Goal: Information Seeking & Learning: Learn about a topic

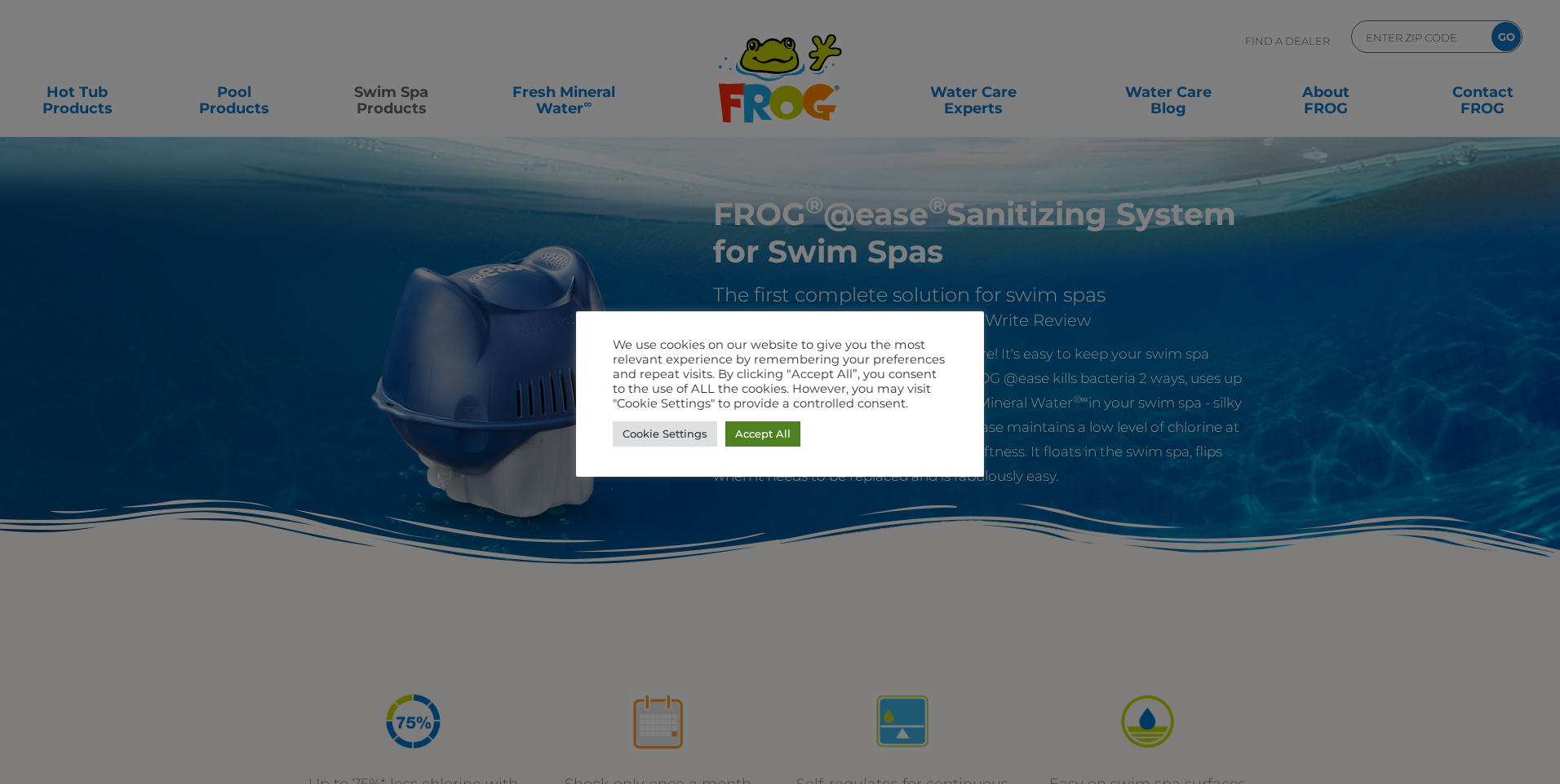
click at [773, 433] on link "Accept All" at bounding box center [762, 434] width 75 height 25
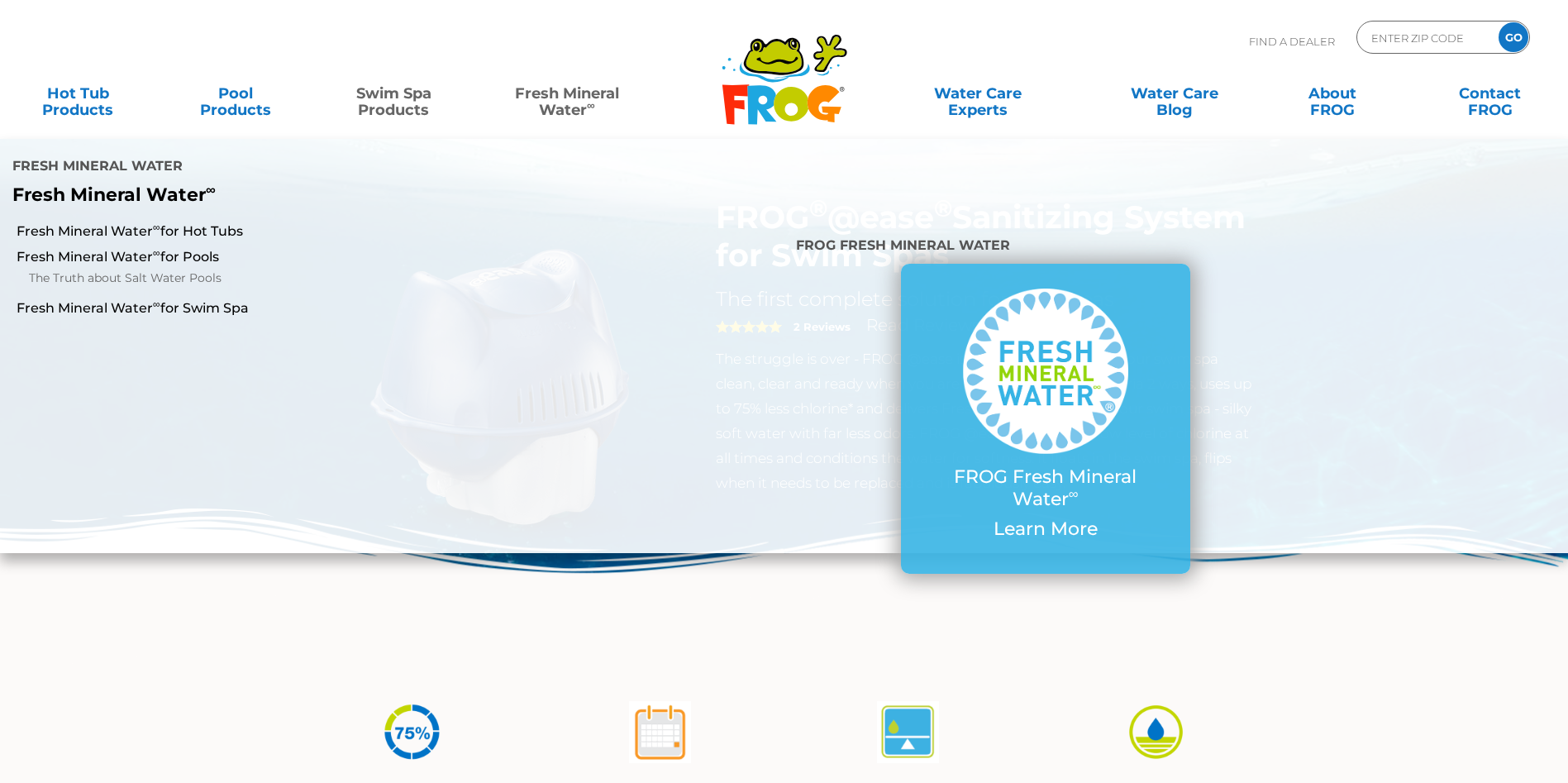
click at [566, 100] on link "Fresh Mineral Water ∞" at bounding box center [567, 93] width 154 height 33
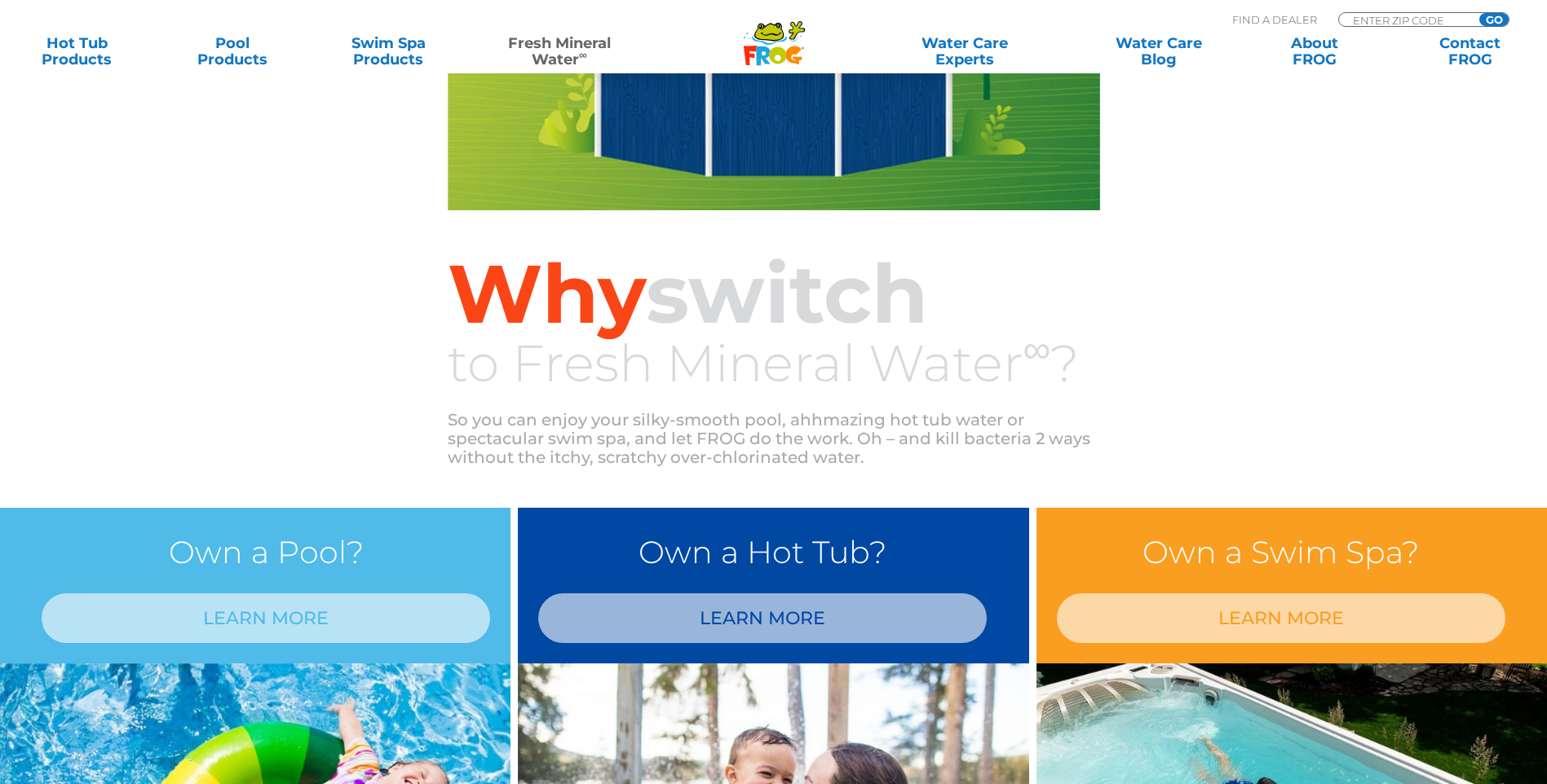
scroll to position [815, 0]
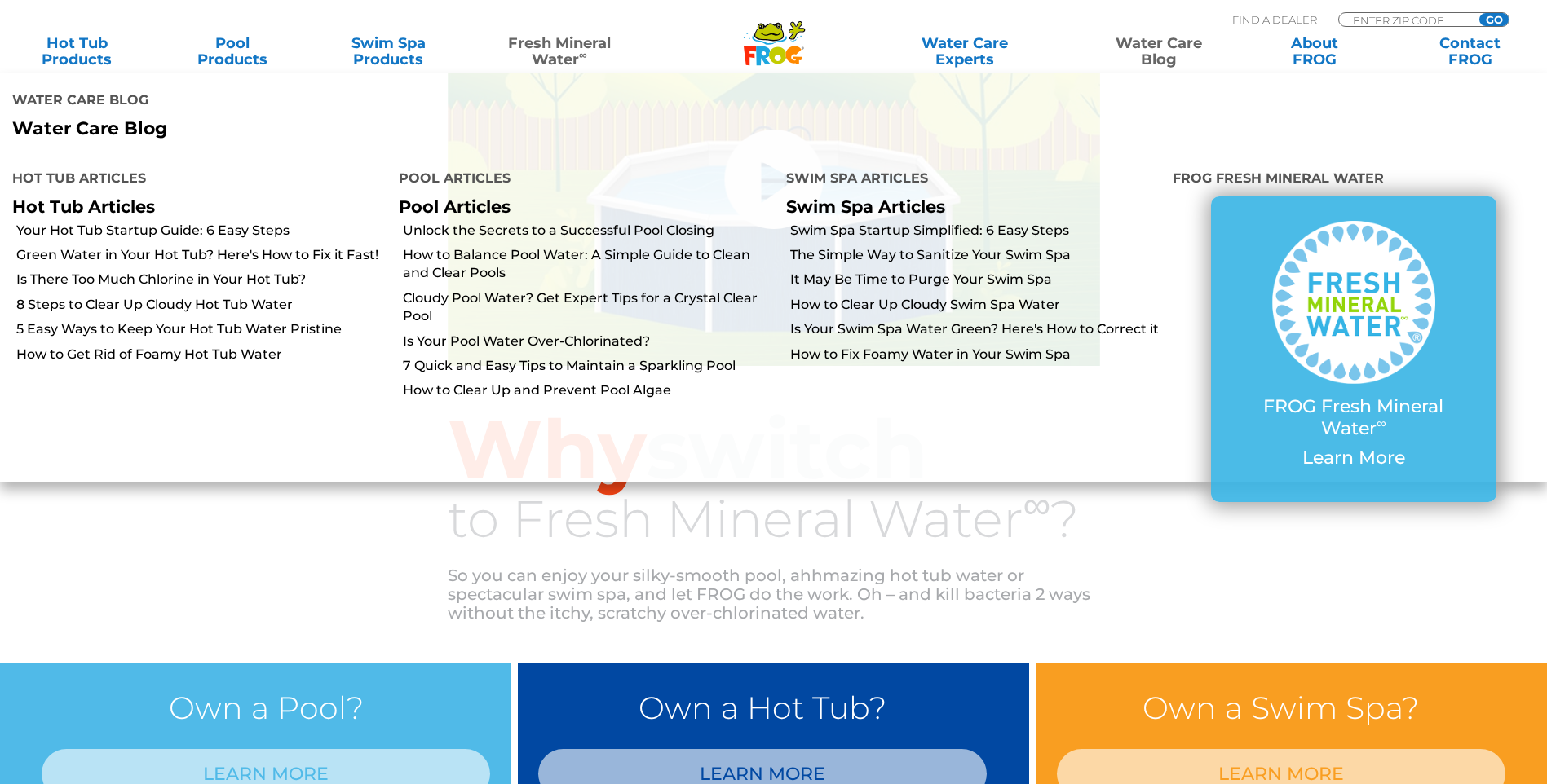
click at [1159, 50] on link "Water Care Blog" at bounding box center [1158, 51] width 122 height 33
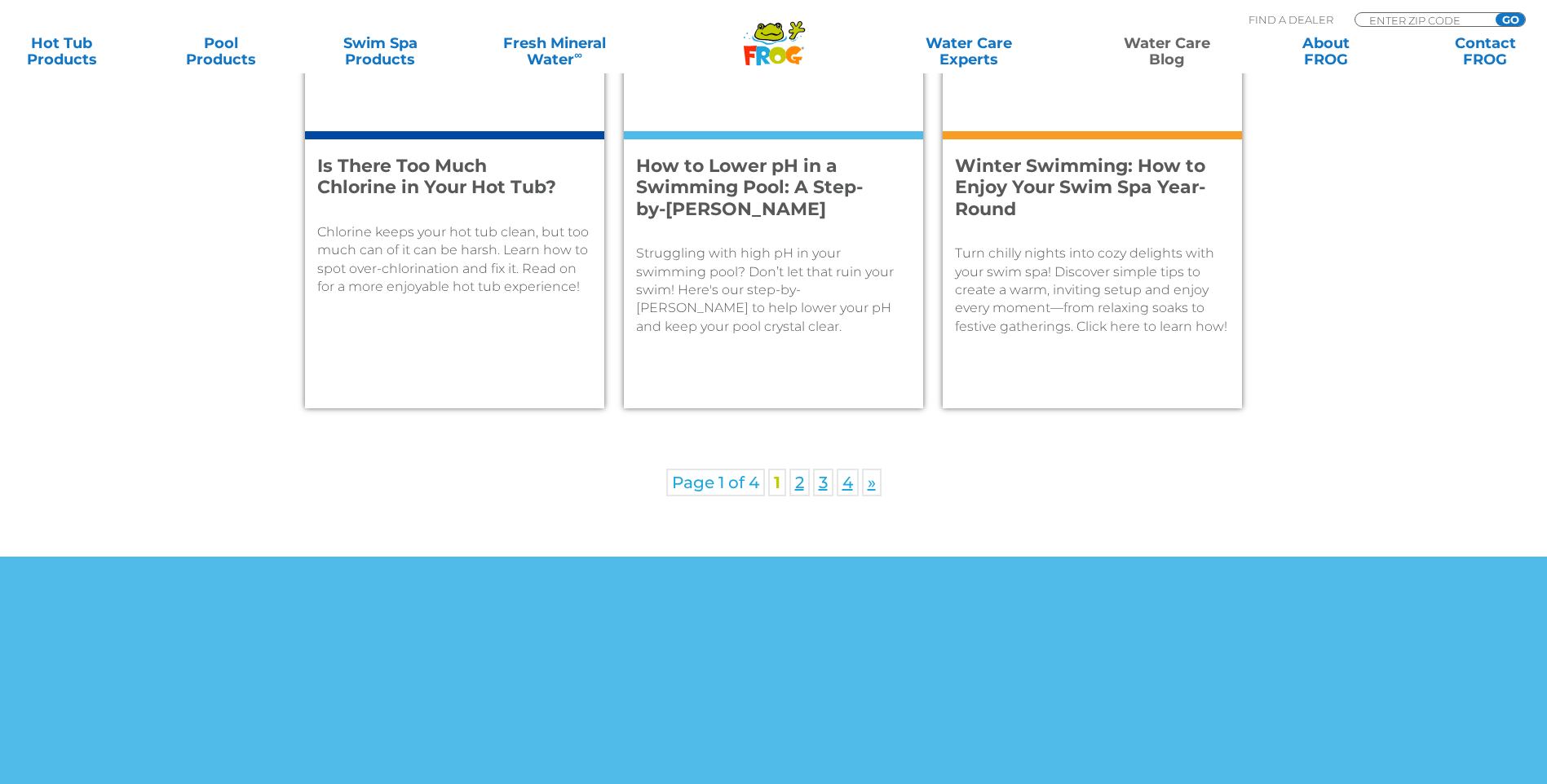
scroll to position [2445, 0]
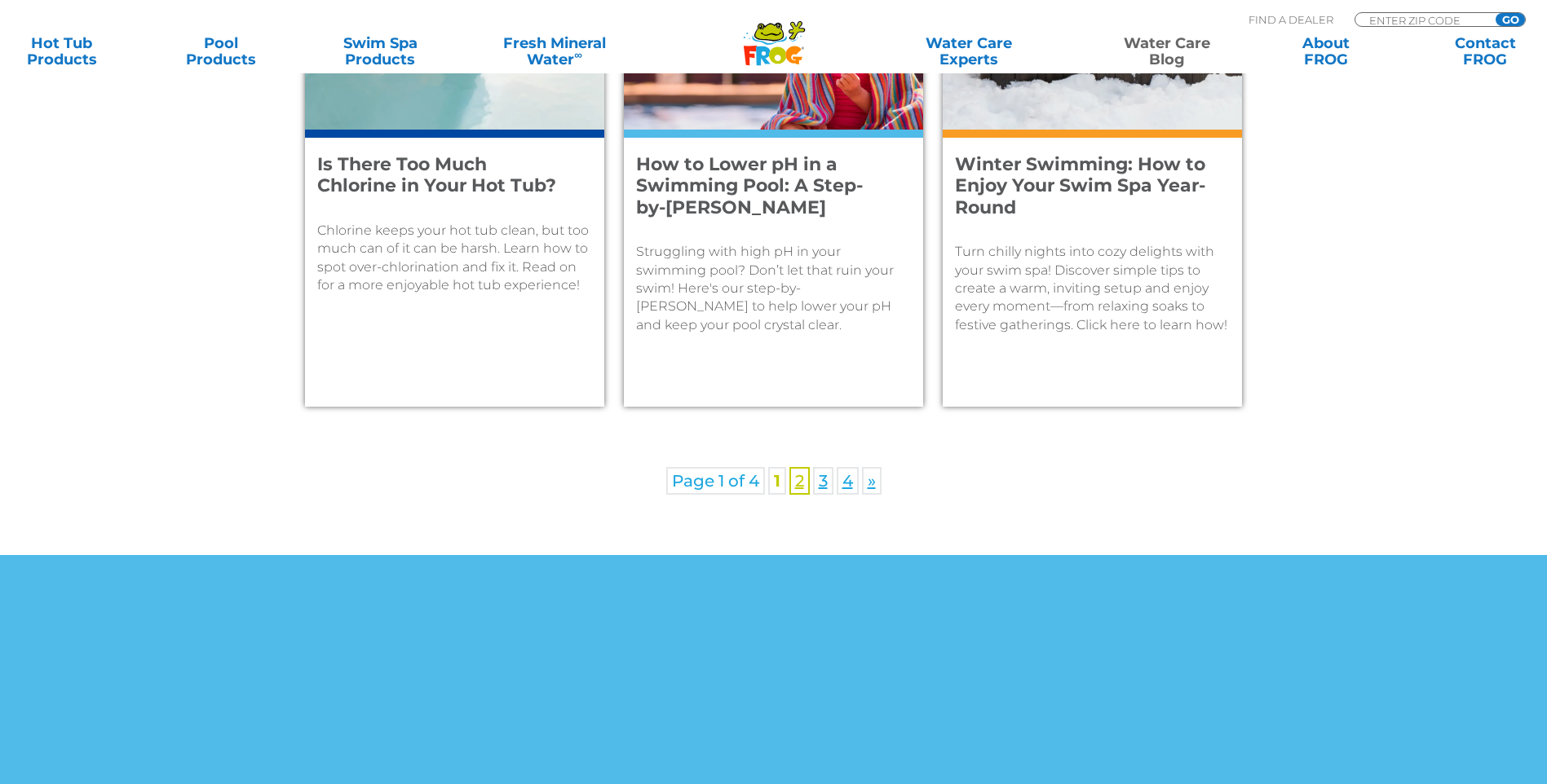
click at [804, 480] on link "2" at bounding box center [799, 481] width 20 height 28
click at [798, 480] on link "2" at bounding box center [799, 481] width 20 height 28
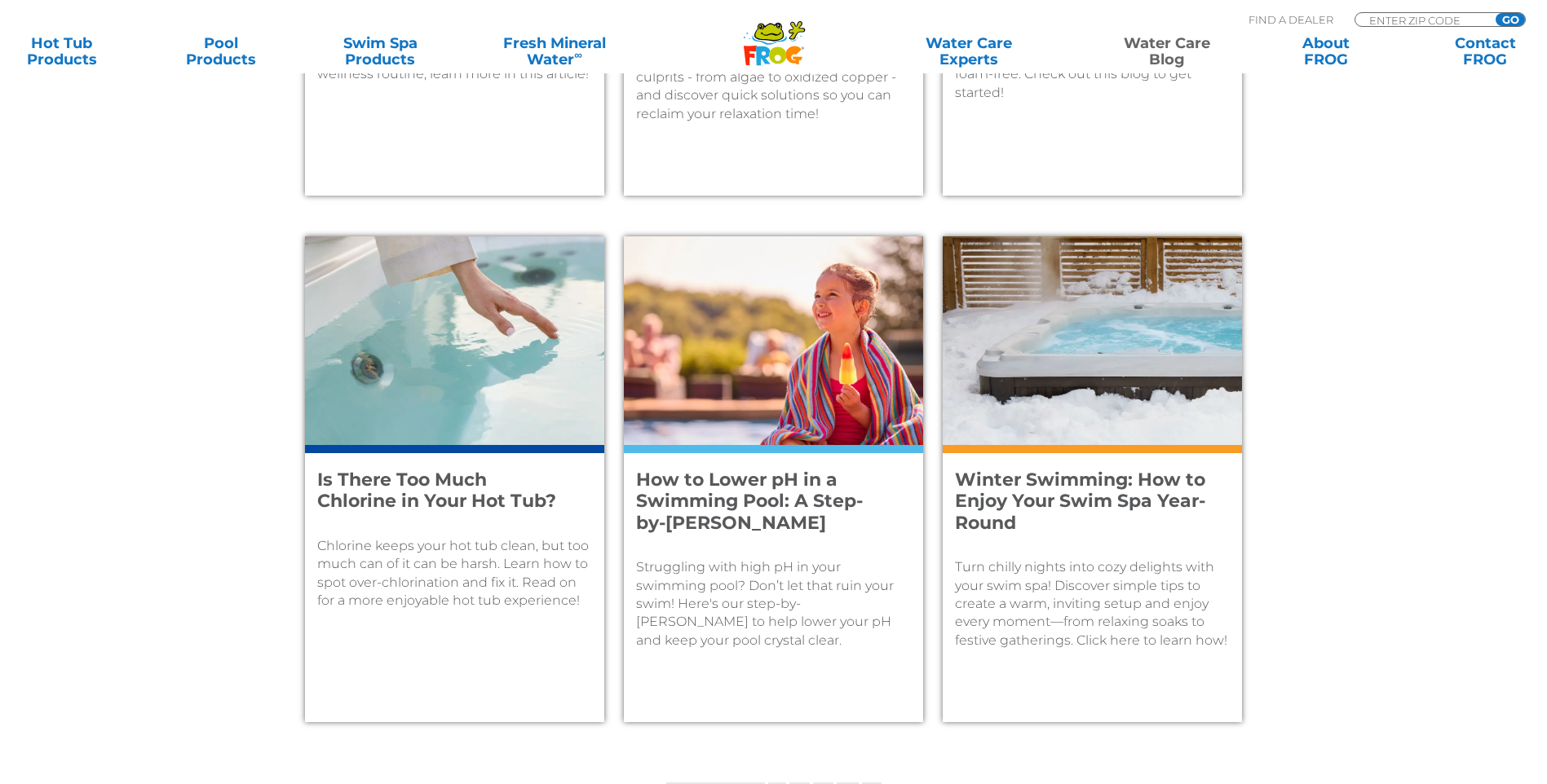
scroll to position [2120, 0]
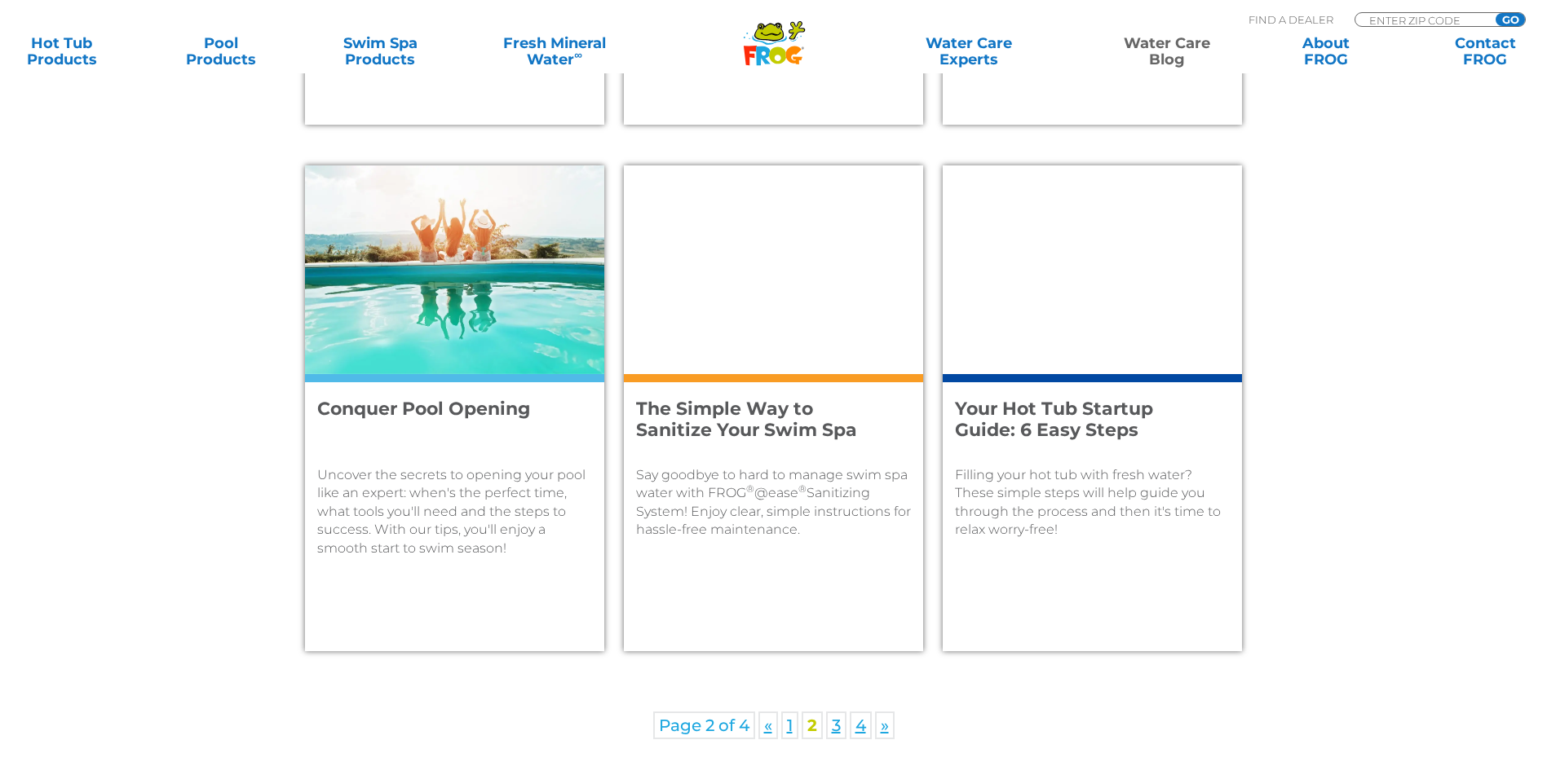
scroll to position [2283, 0]
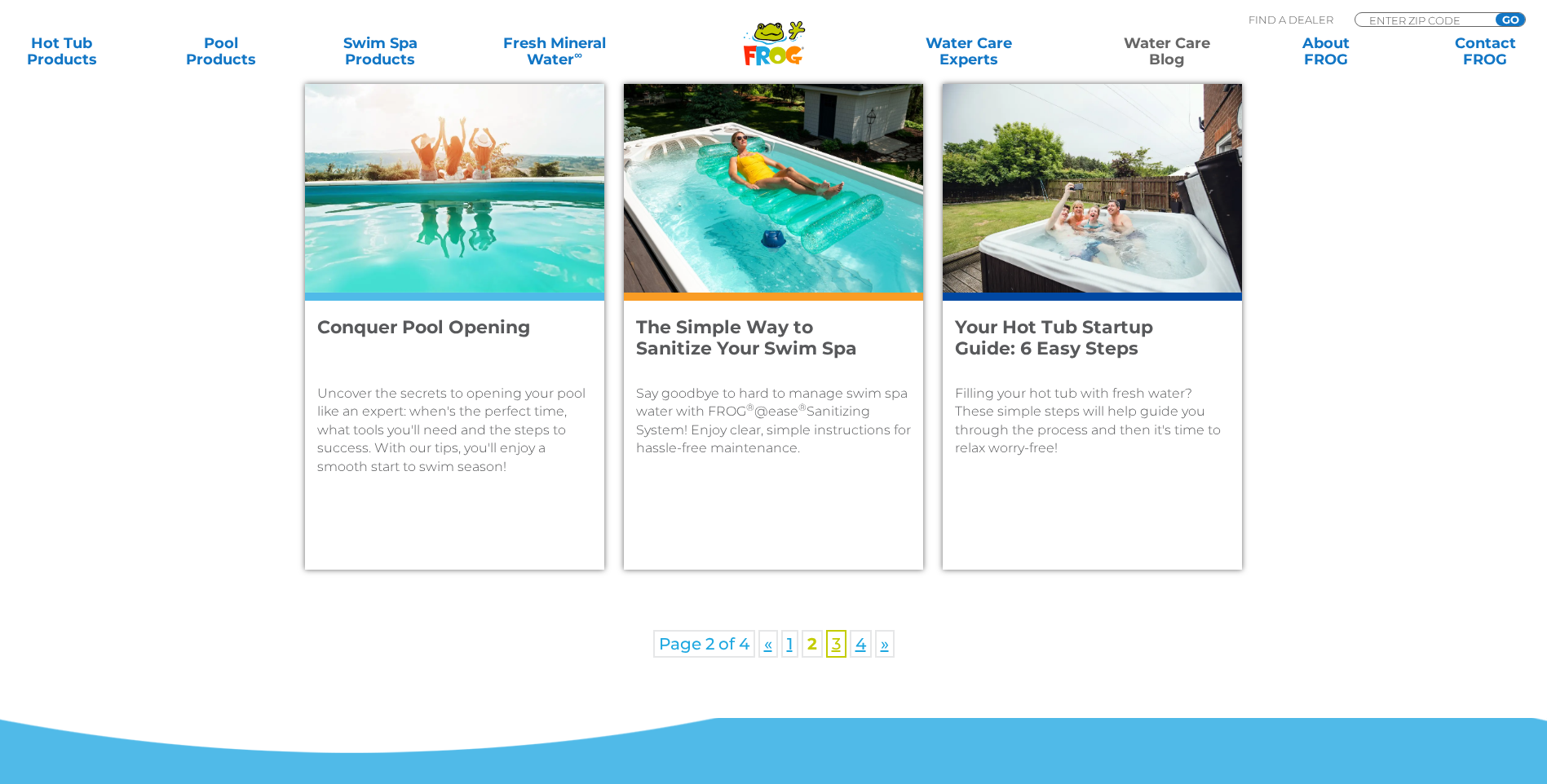
click at [832, 644] on link "3" at bounding box center [836, 644] width 20 height 28
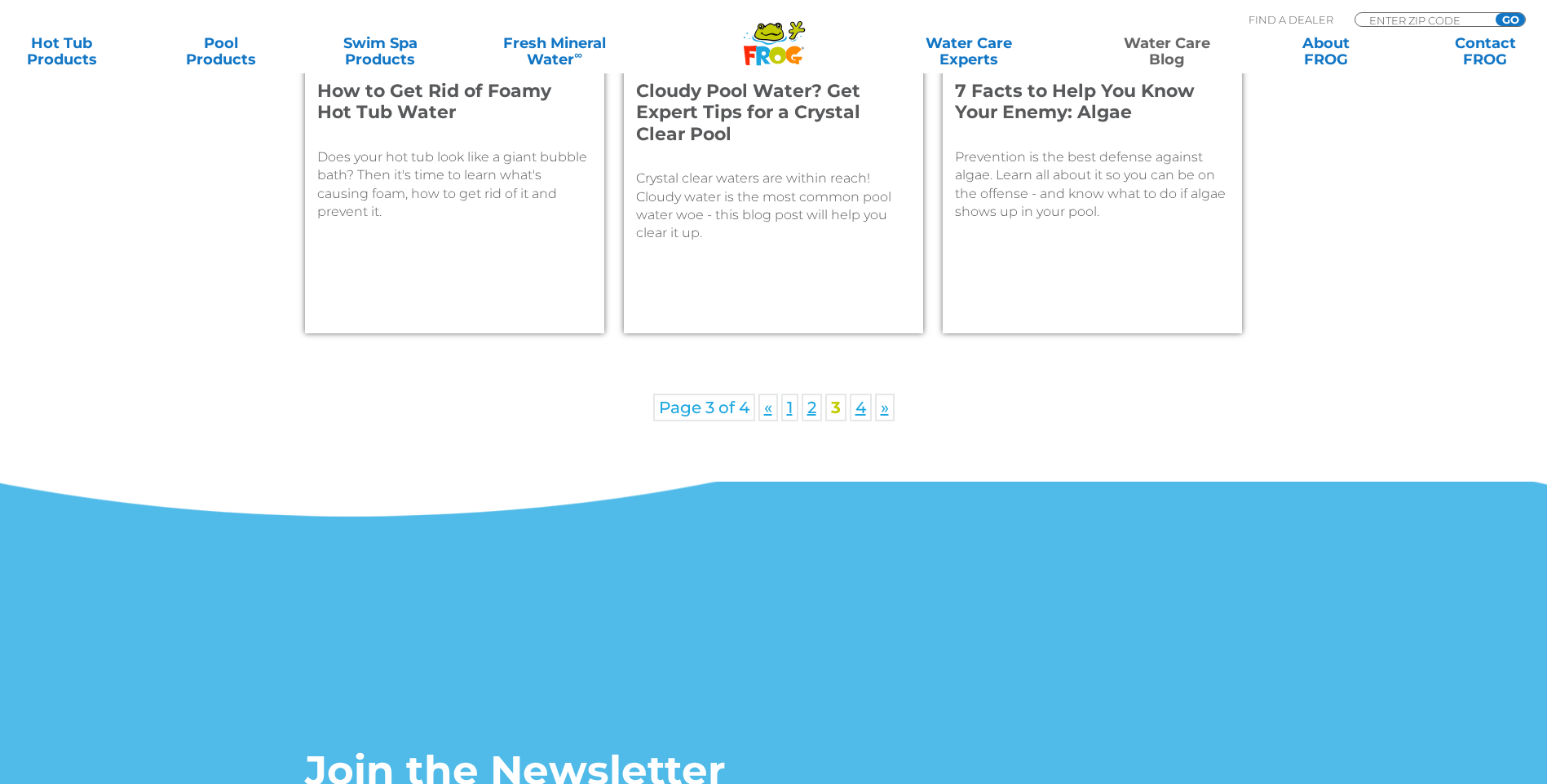
scroll to position [2527, 0]
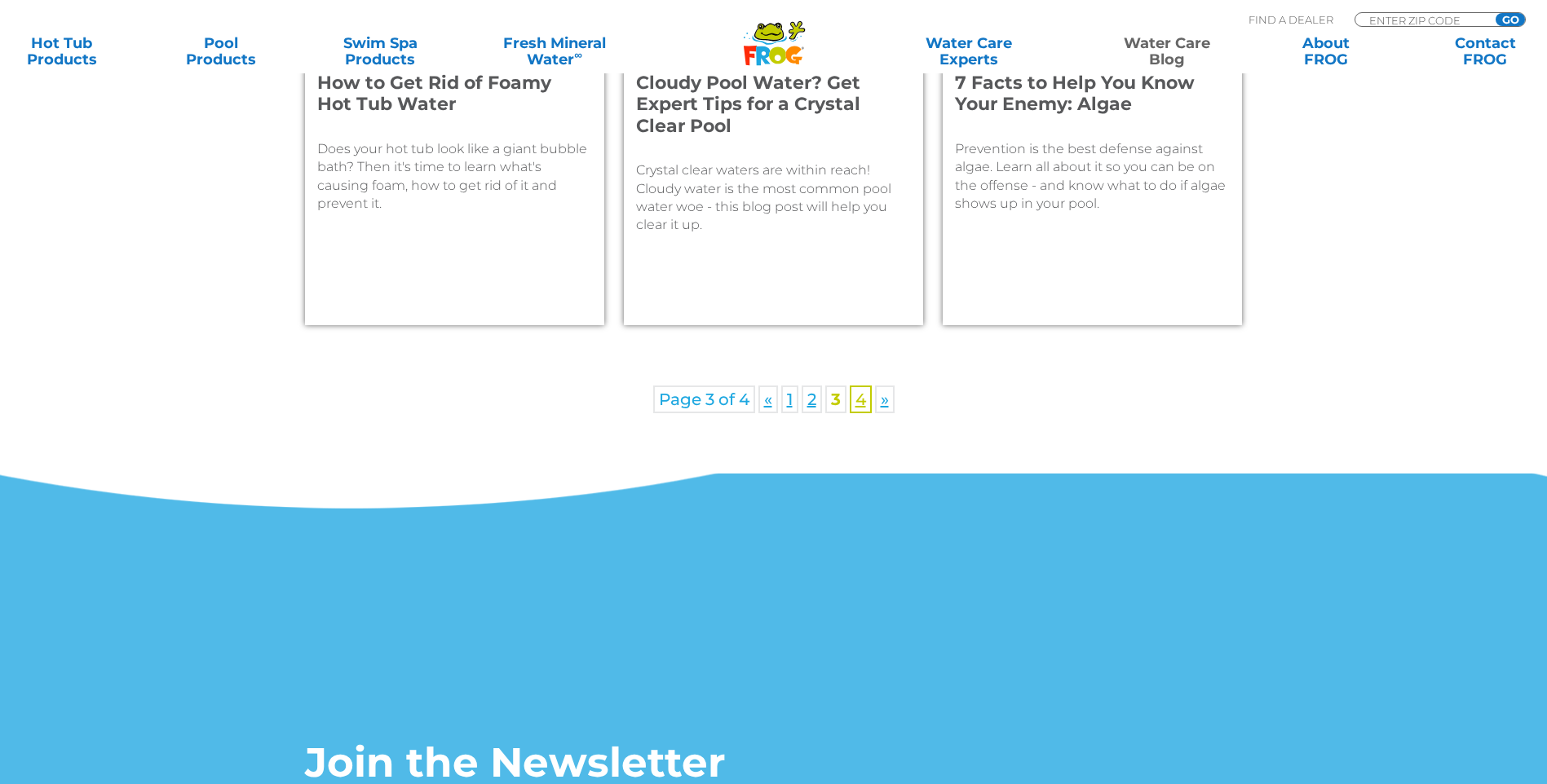
click at [864, 404] on link "4" at bounding box center [861, 399] width 22 height 28
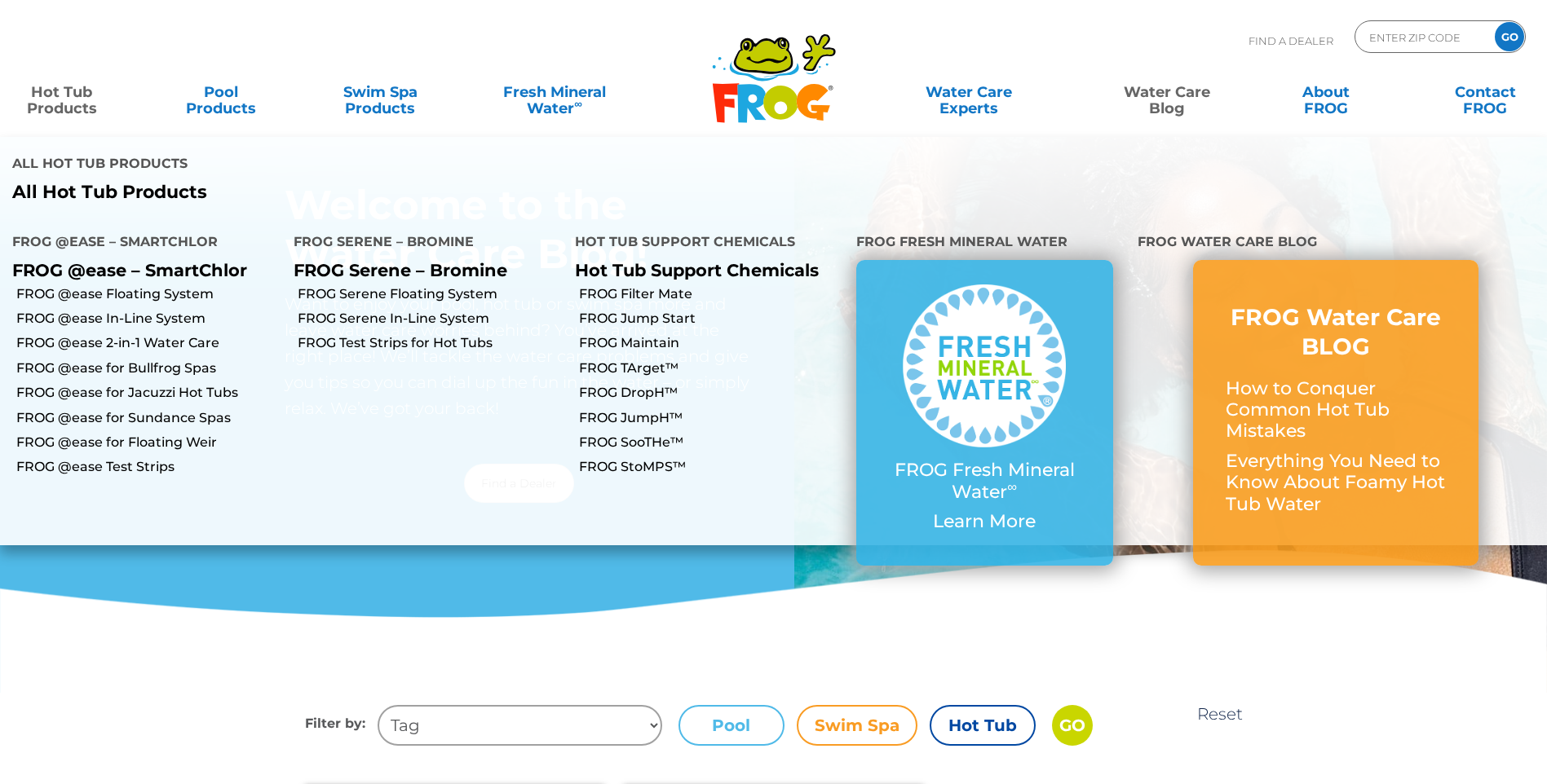
click at [72, 96] on link "Hot Tub Products" at bounding box center [61, 92] width 124 height 33
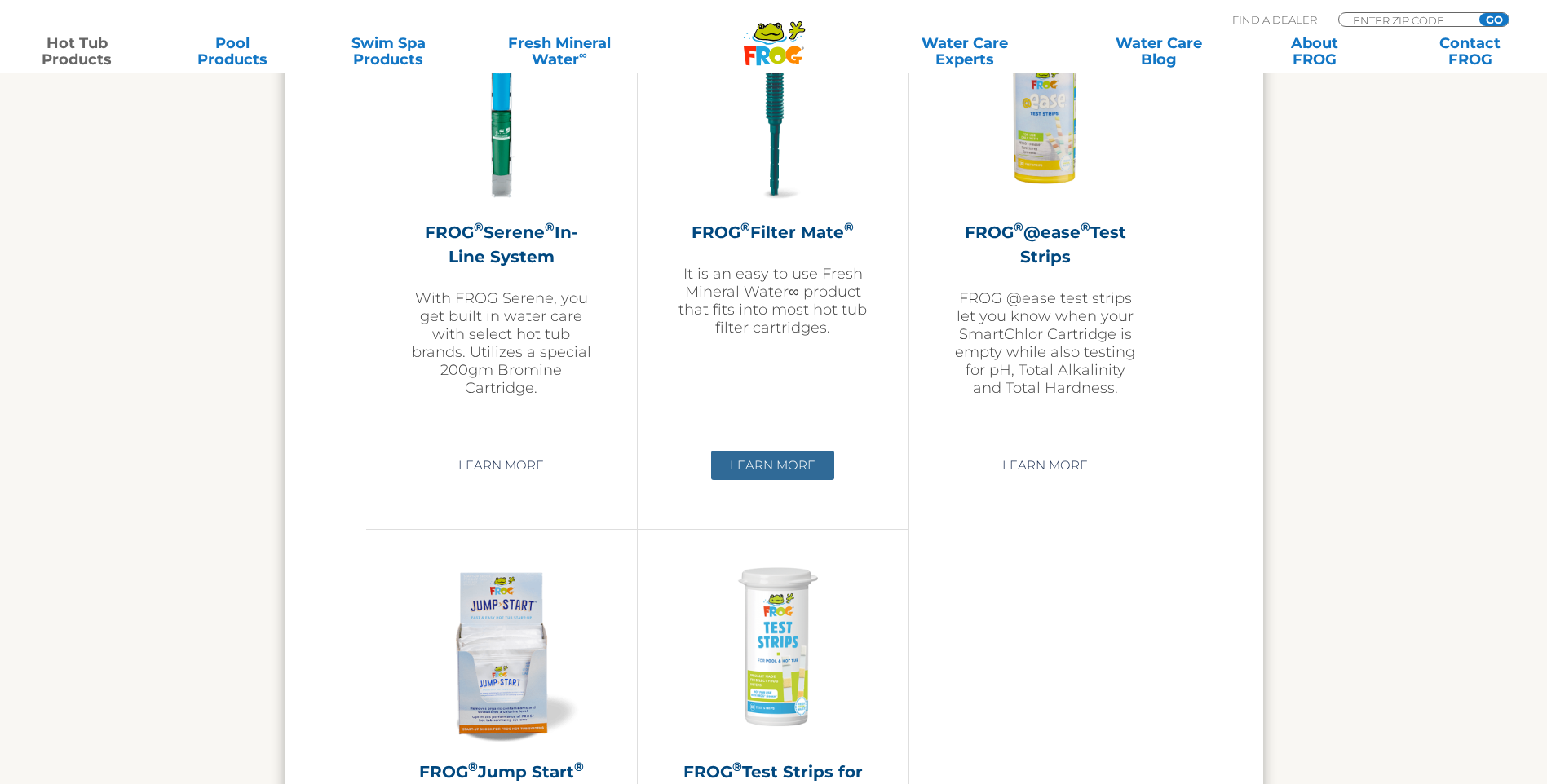
scroll to position [3506, 0]
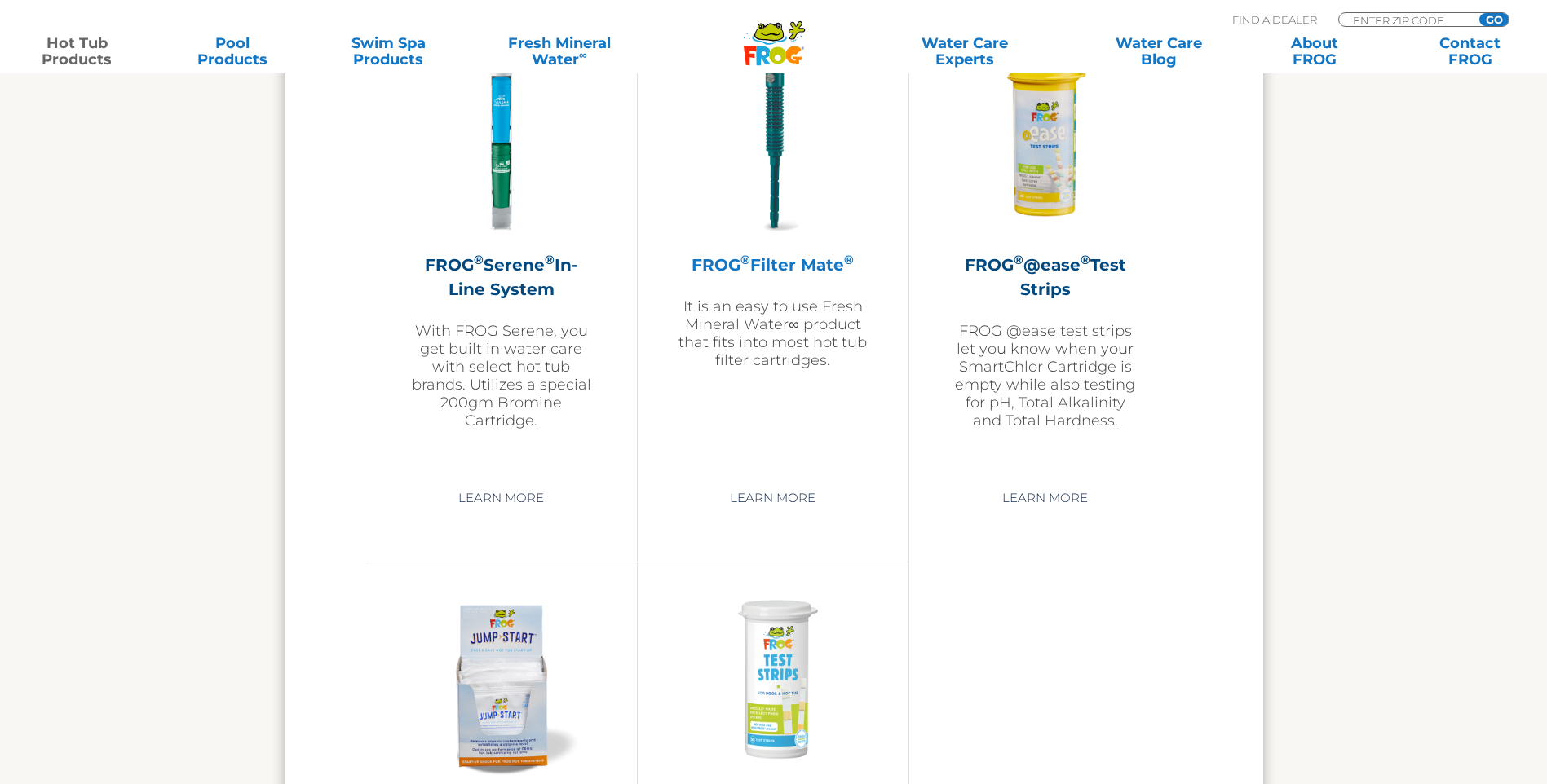
click at [765, 261] on h2 "FROG ® Filter Mate ®" at bounding box center [773, 265] width 189 height 25
click at [742, 267] on sup "®" at bounding box center [745, 260] width 10 height 15
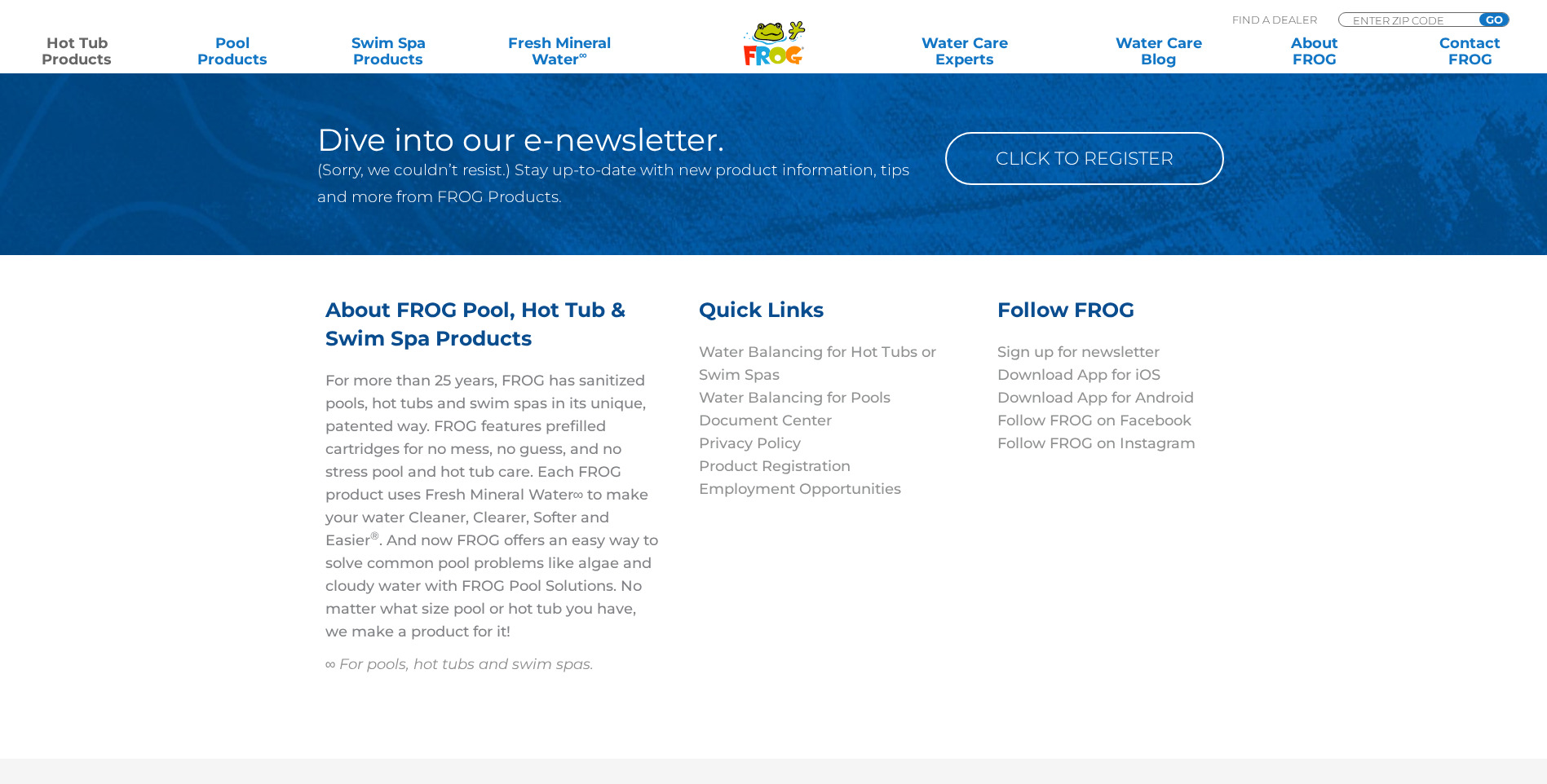
scroll to position [5590, 0]
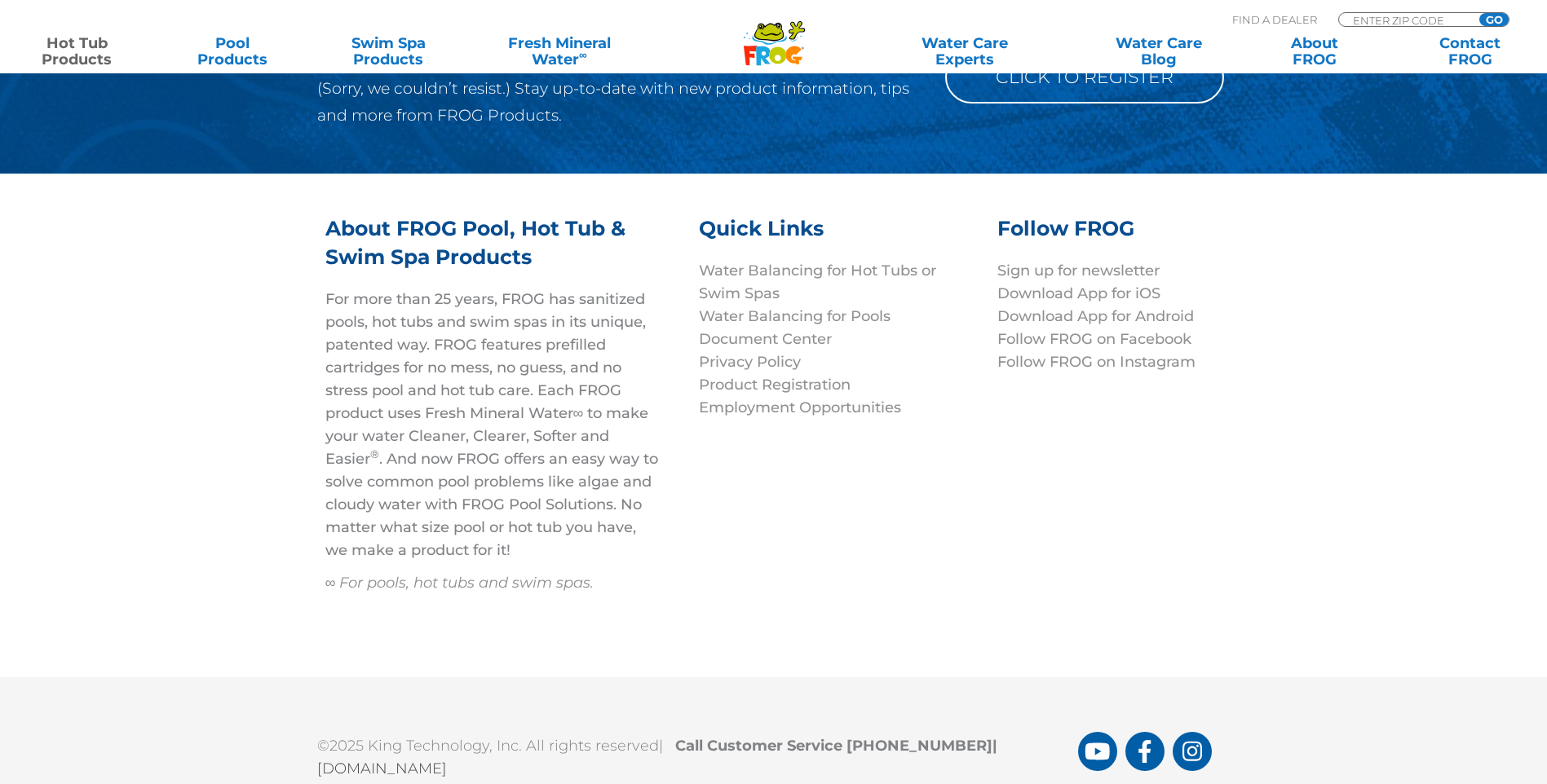
click at [1164, 4] on div ".st130{clip-path:url(#SVGID_2_);fill-rule:evenodd;clip-rule:evenodd;fill:#C3CC0…" at bounding box center [773, 30] width 1514 height 61
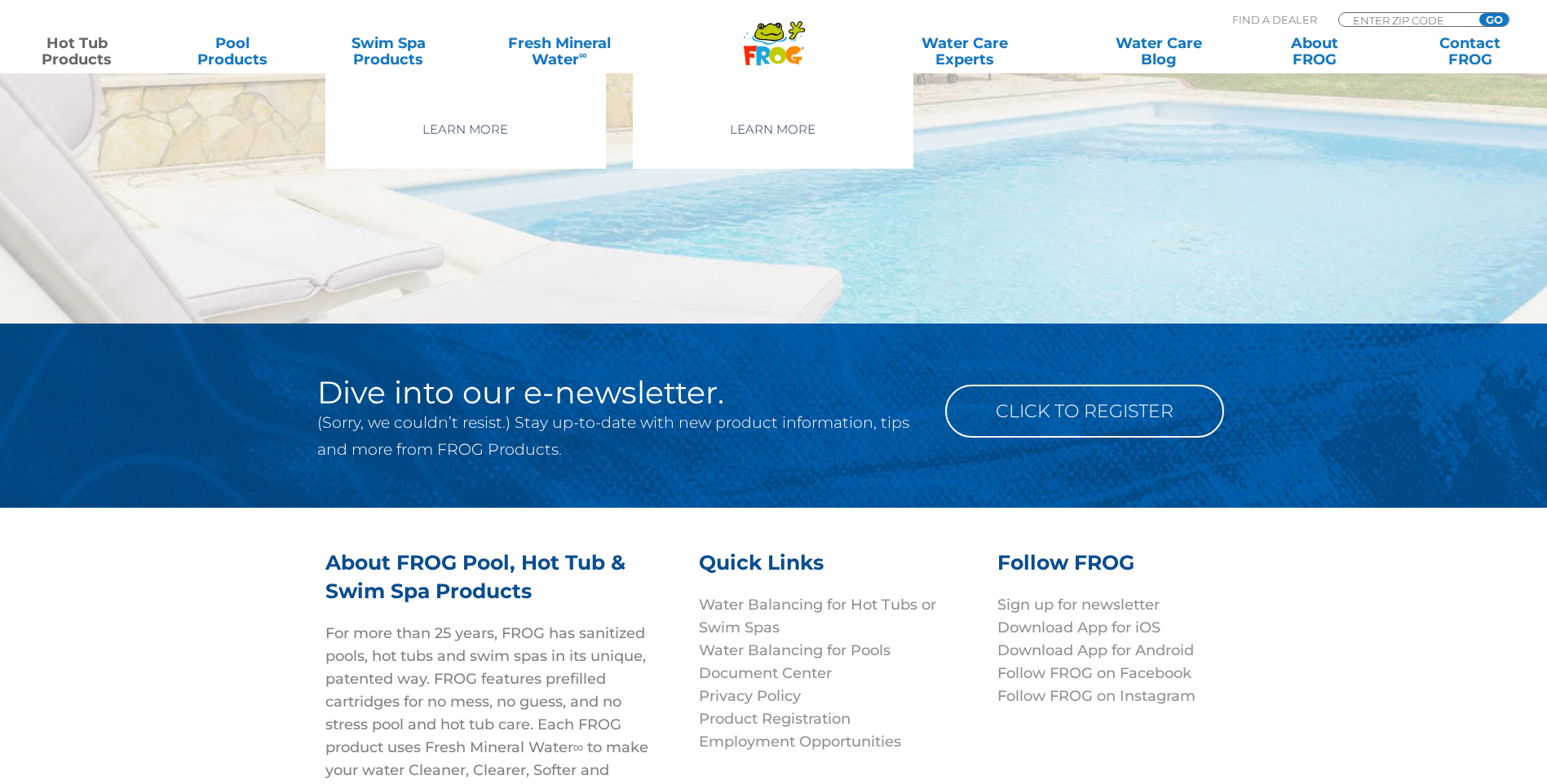
scroll to position [5182, 0]
